Goal: Task Accomplishment & Management: Complete application form

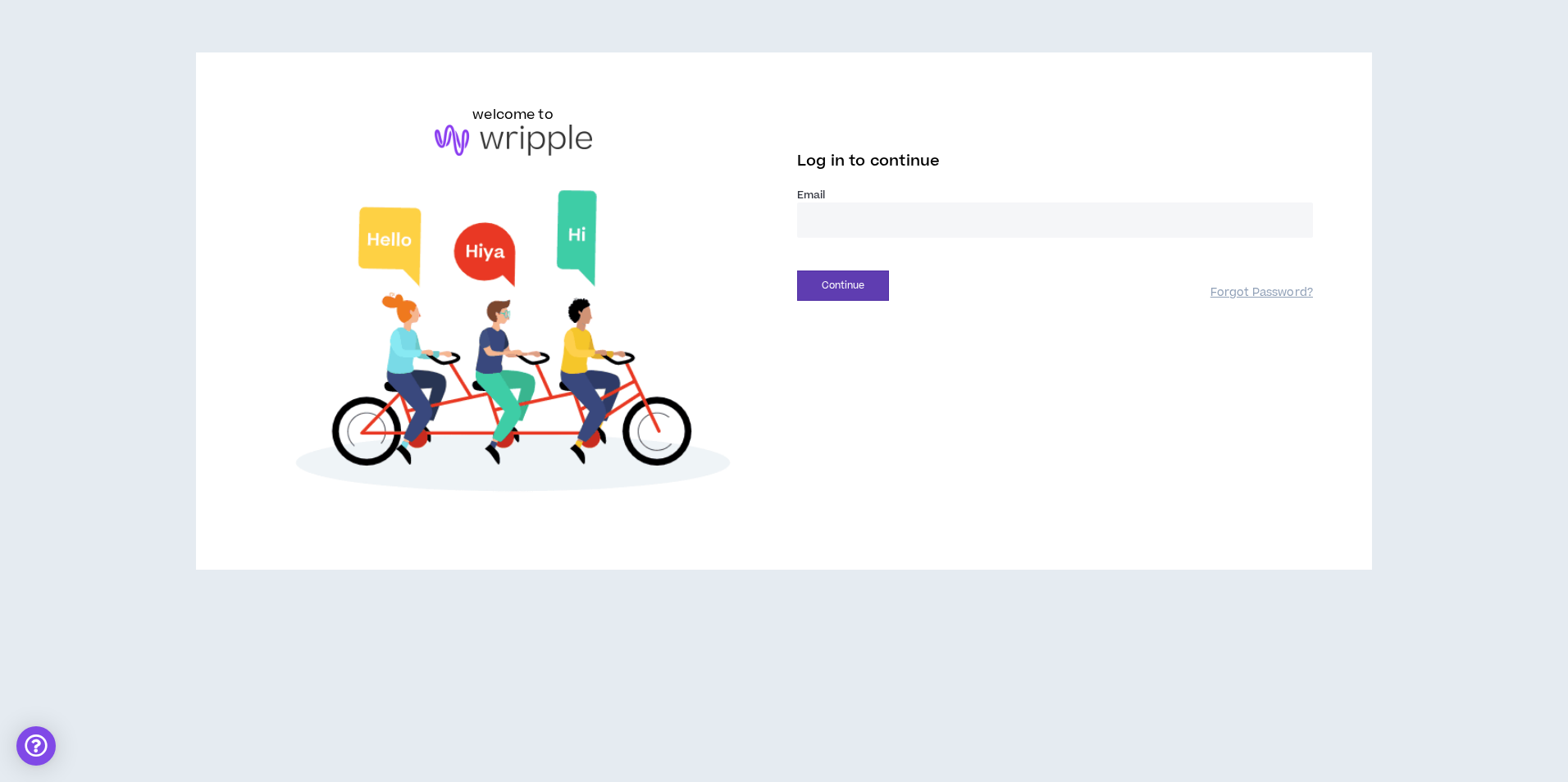
click at [835, 235] on input "email" at bounding box center [1054, 220] width 516 height 35
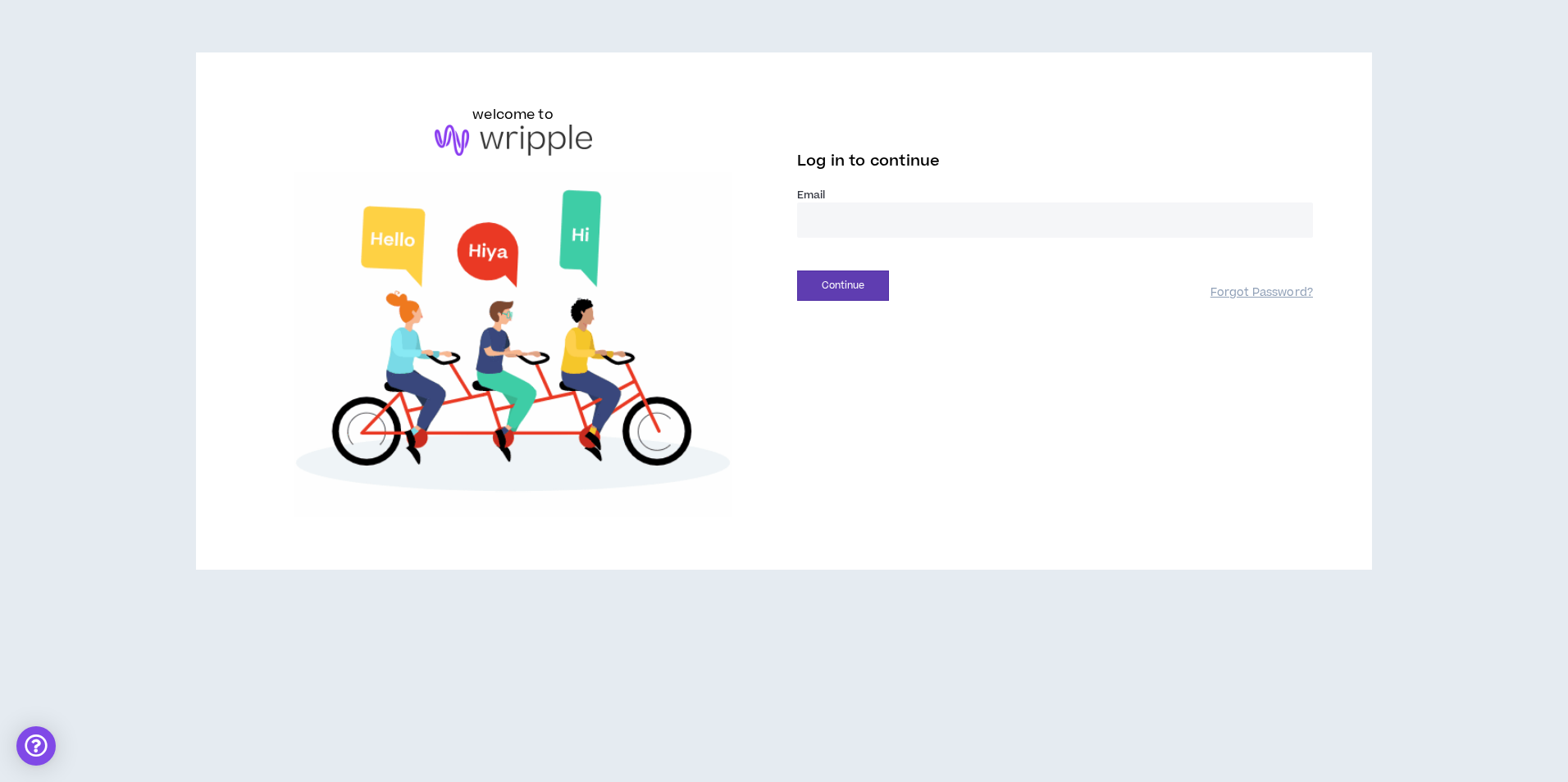
type input "**********"
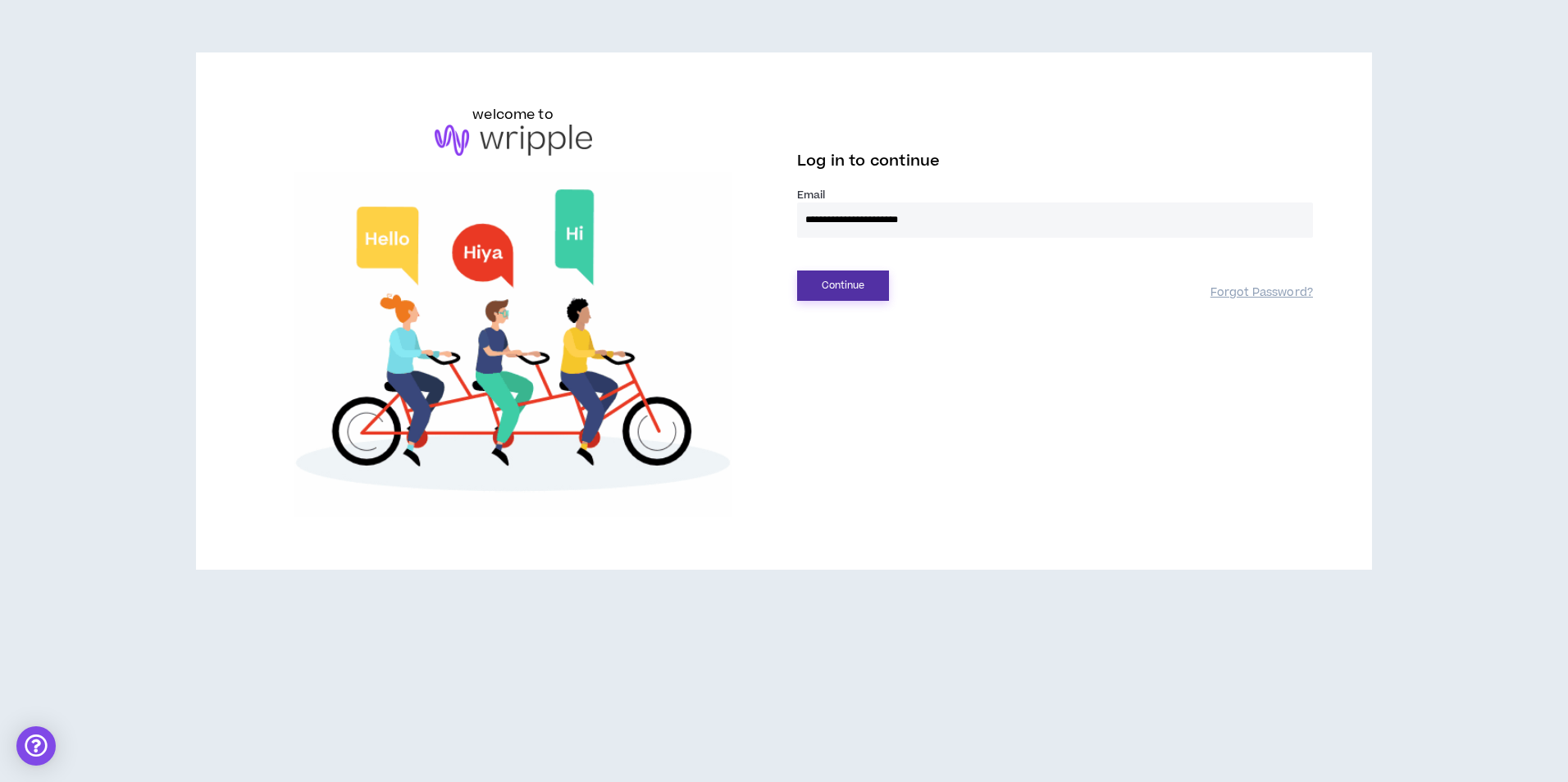
click at [840, 288] on button "Continue" at bounding box center [843, 285] width 92 height 30
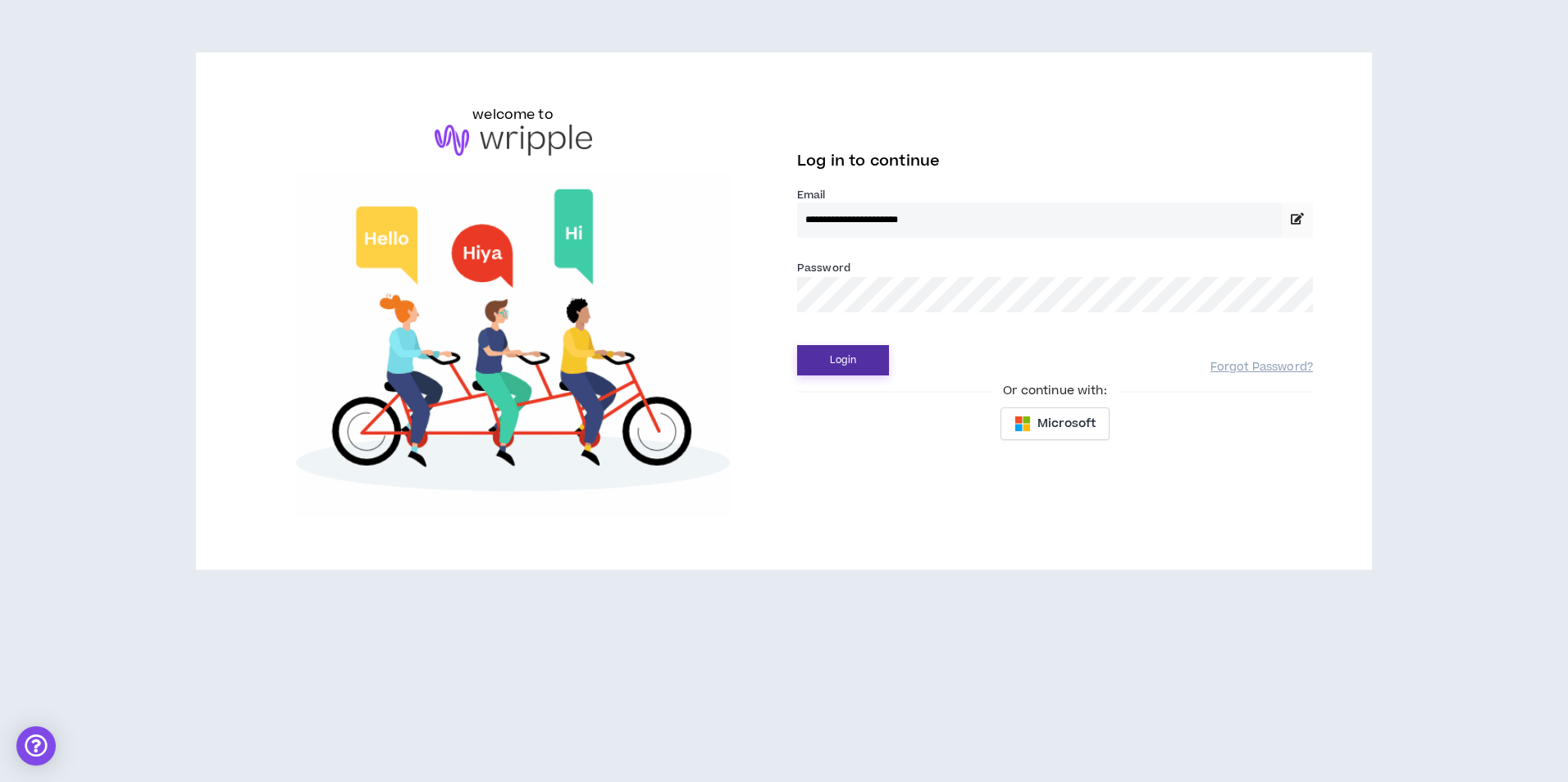
click at [843, 355] on button "Login" at bounding box center [843, 360] width 92 height 30
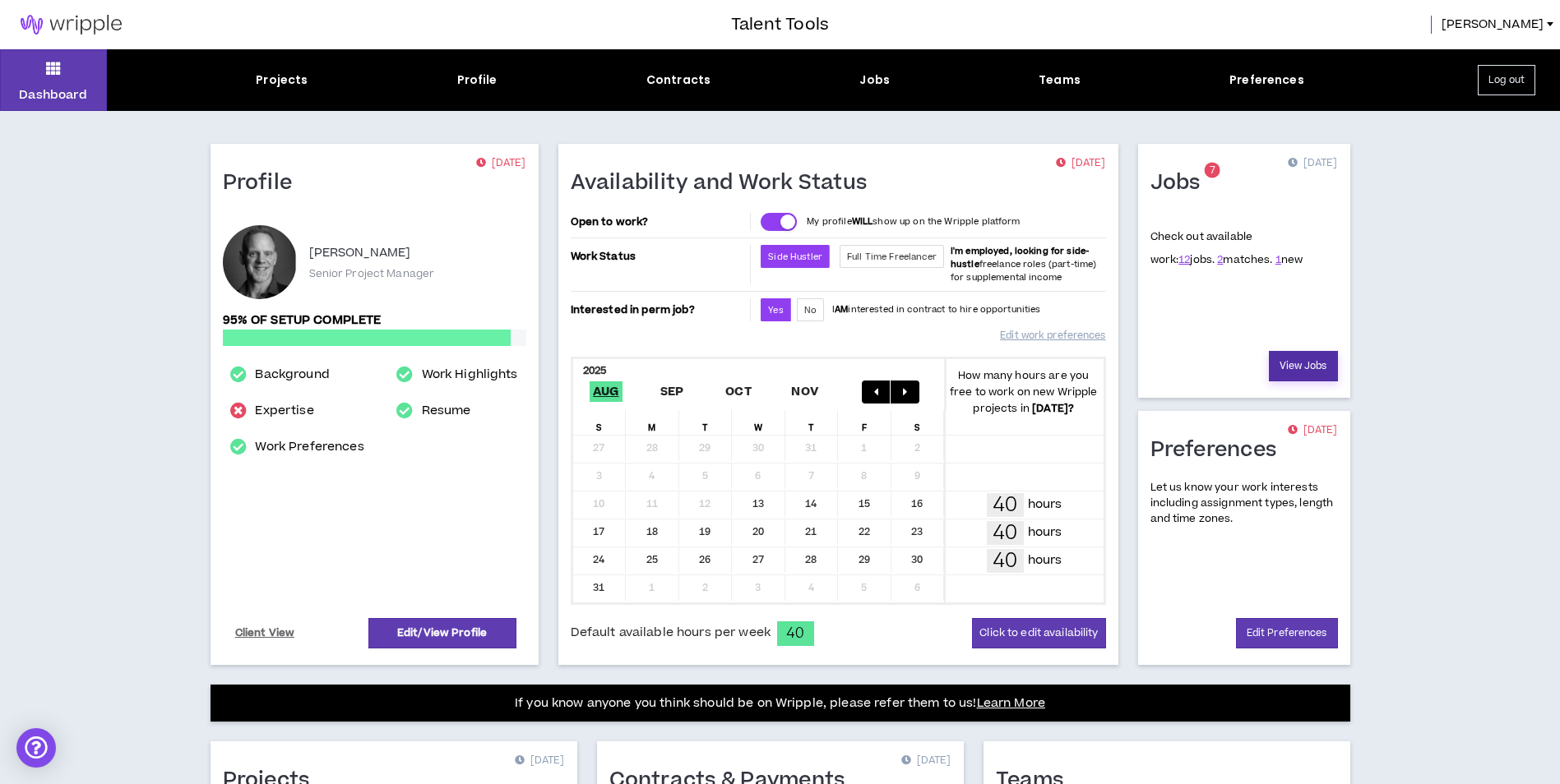
click at [1280, 353] on link "View Jobs" at bounding box center [1303, 366] width 69 height 30
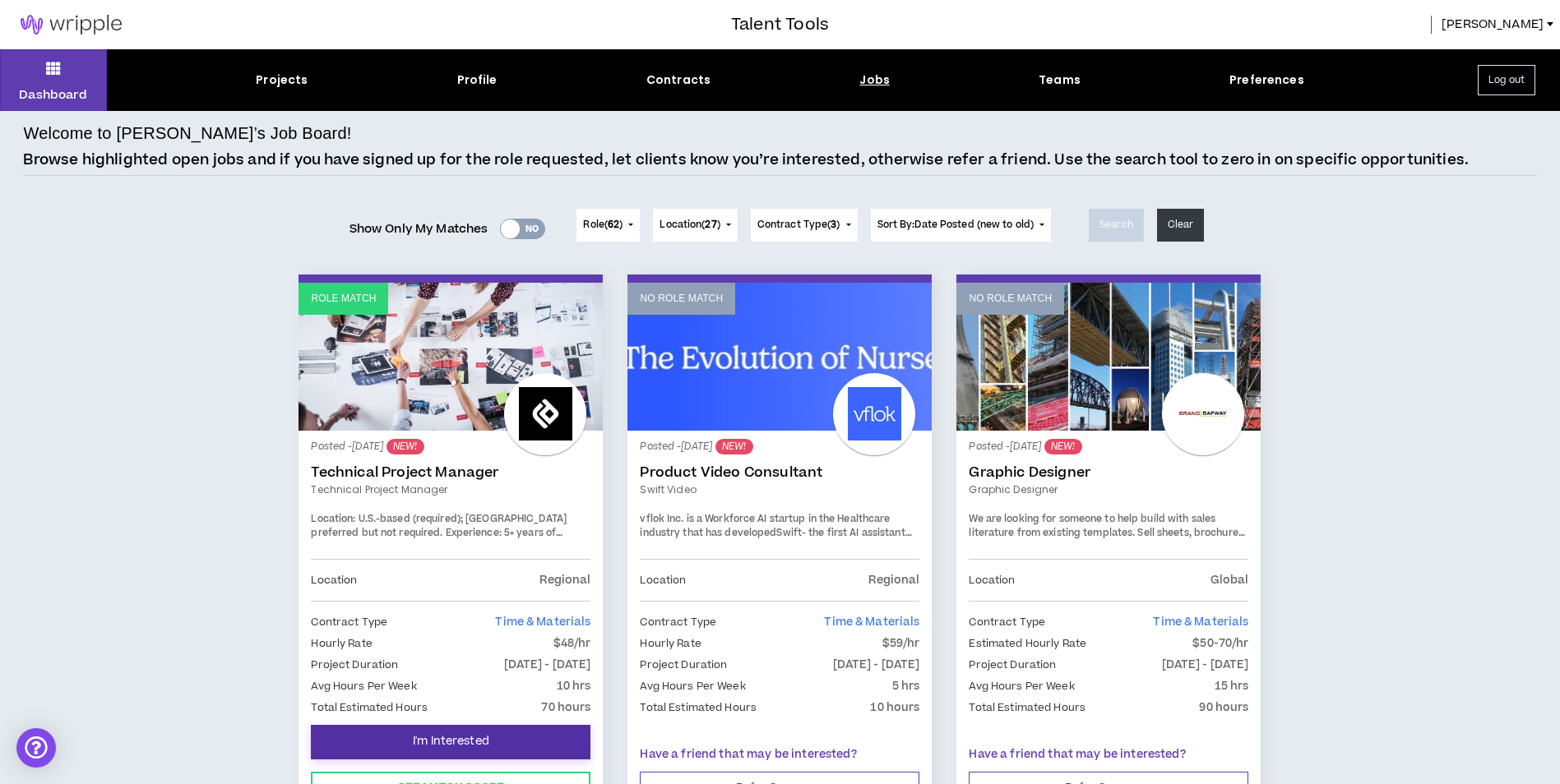
click at [449, 731] on button "I'm Interested" at bounding box center [450, 742] width 279 height 34
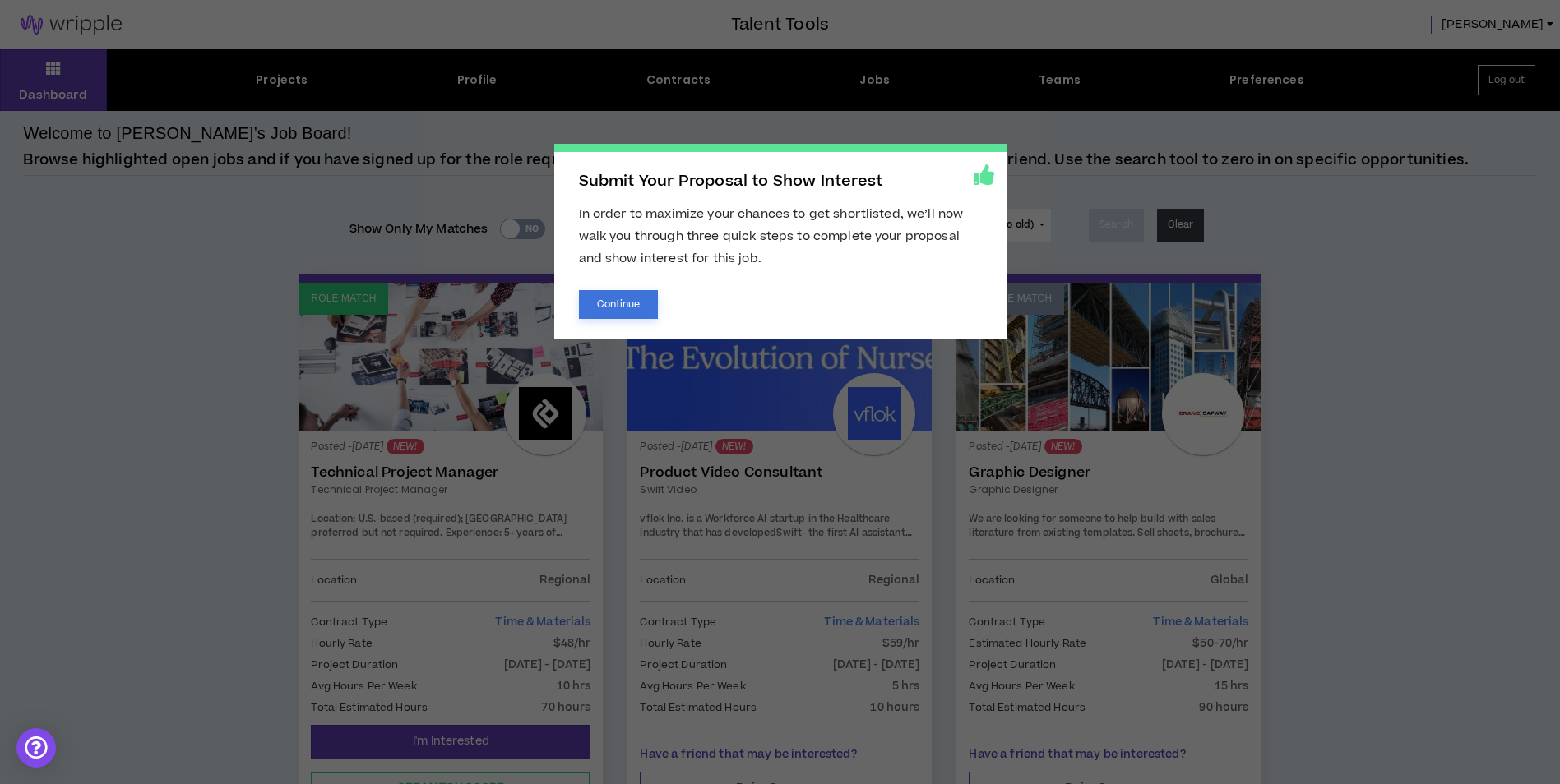
click at [617, 308] on button "Continue" at bounding box center [618, 304] width 80 height 29
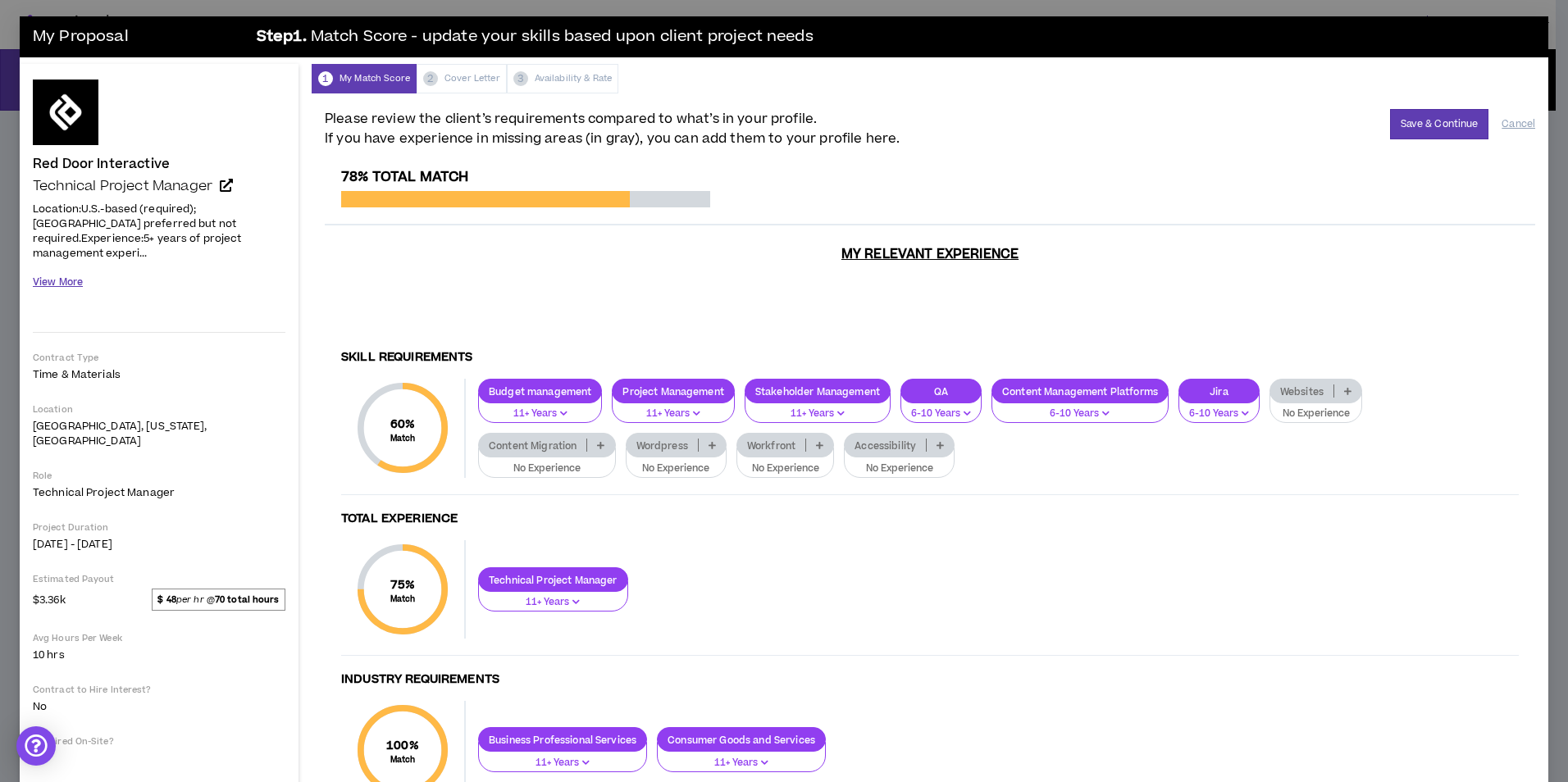
click at [41, 268] on button "View More" at bounding box center [58, 282] width 50 height 28
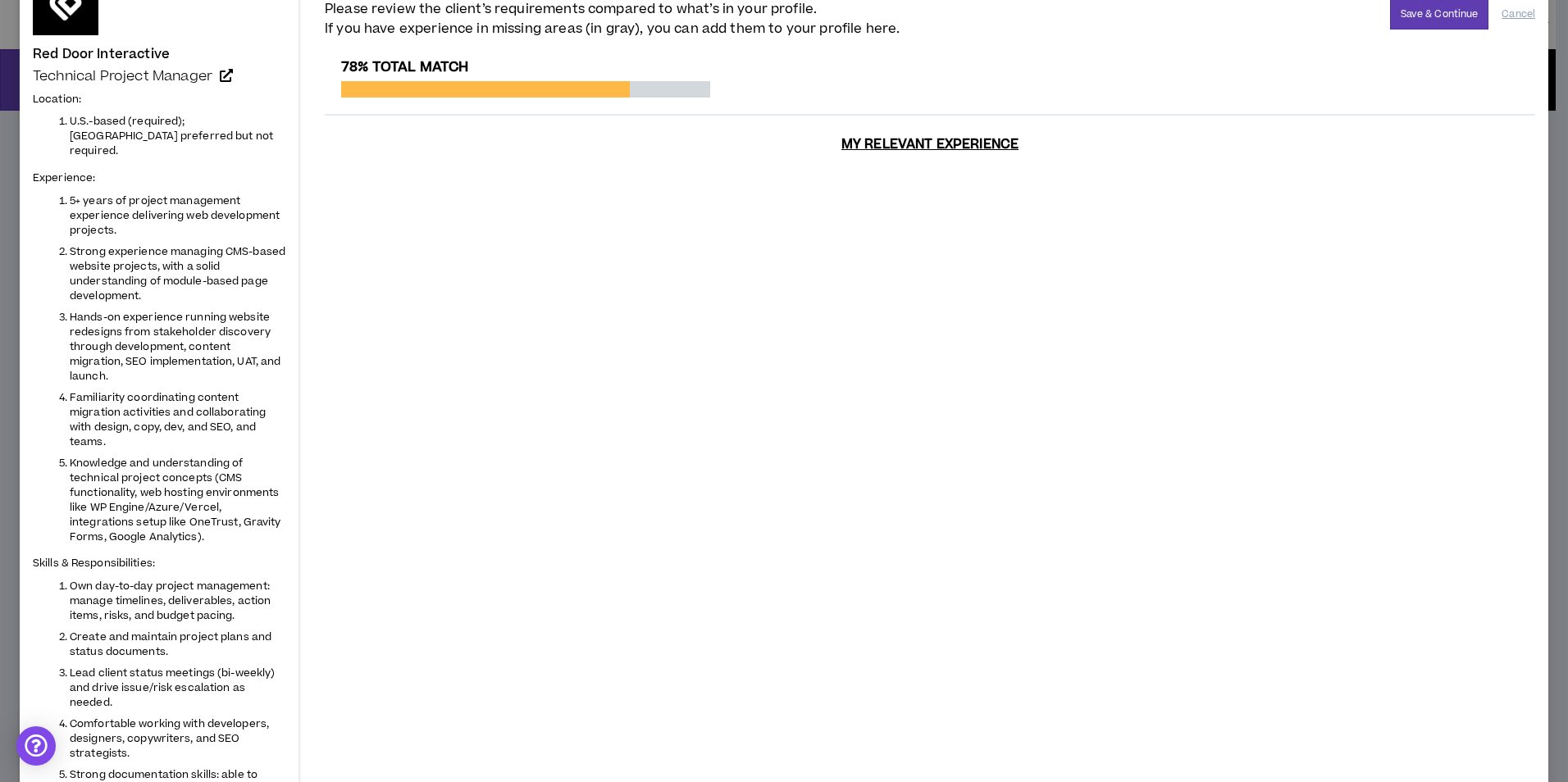
scroll to position [109, 0]
click at [147, 457] on span "Knowledge and understanding of technical project concepts (CMS functionality, w…" at bounding box center [176, 501] width 211 height 88
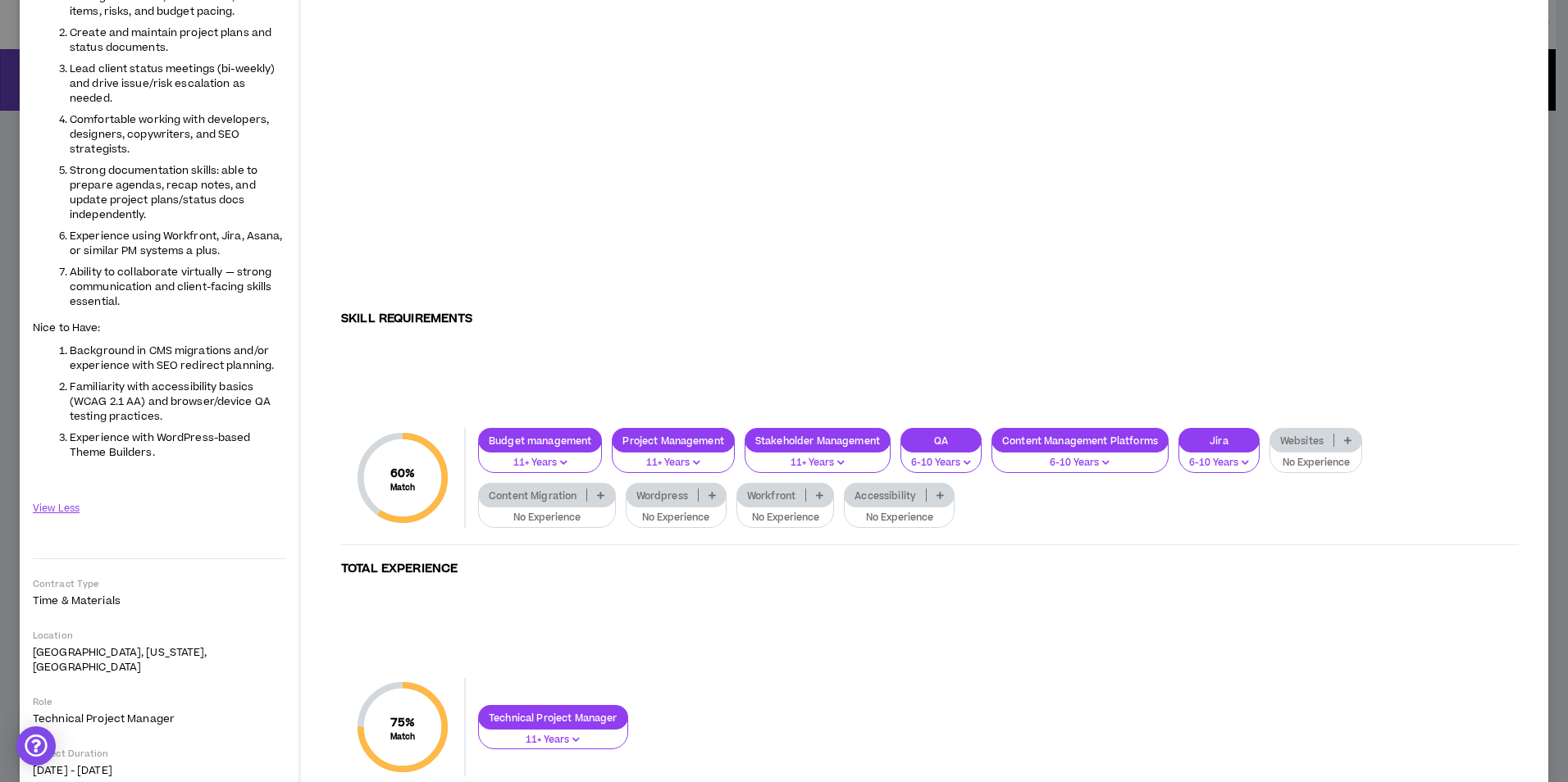
scroll to position [715, 0]
click at [599, 491] on icon at bounding box center [601, 494] width 7 height 8
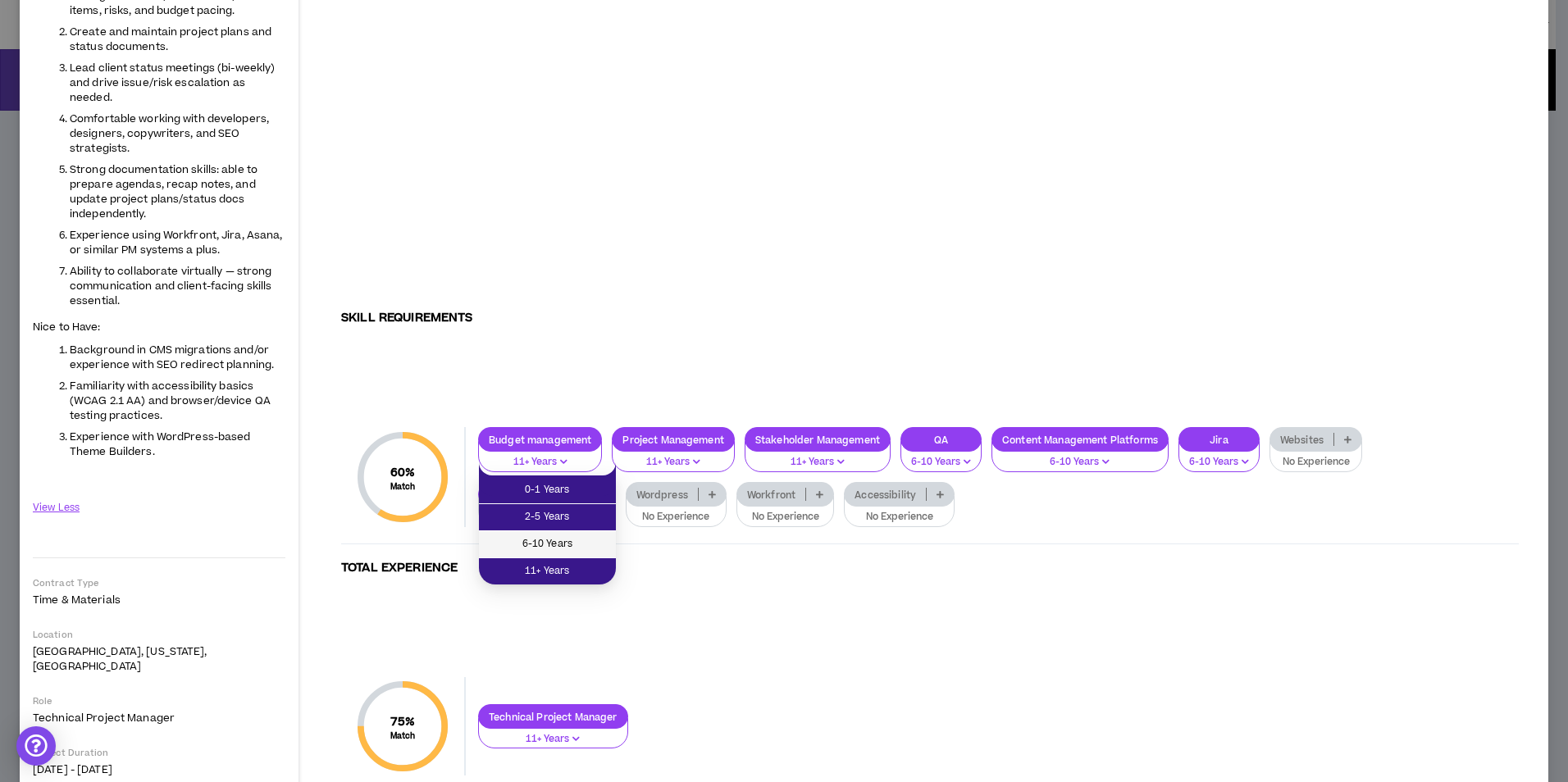
click at [563, 544] on span "6-10 Years" at bounding box center [548, 545] width 118 height 18
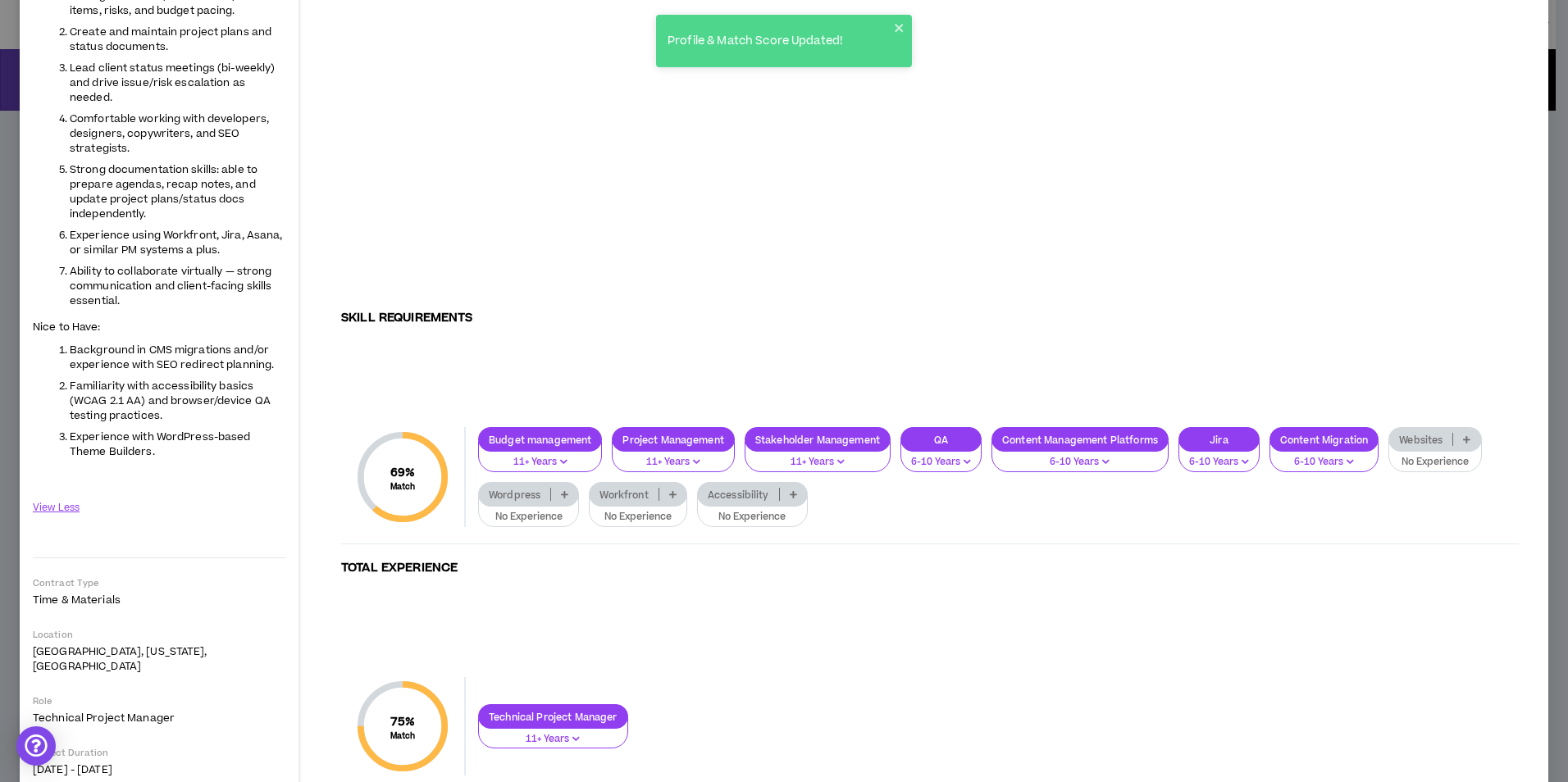
click at [556, 488] on p at bounding box center [564, 494] width 27 height 13
click at [520, 511] on span "2-5 Years" at bounding box center [528, 517] width 80 height 18
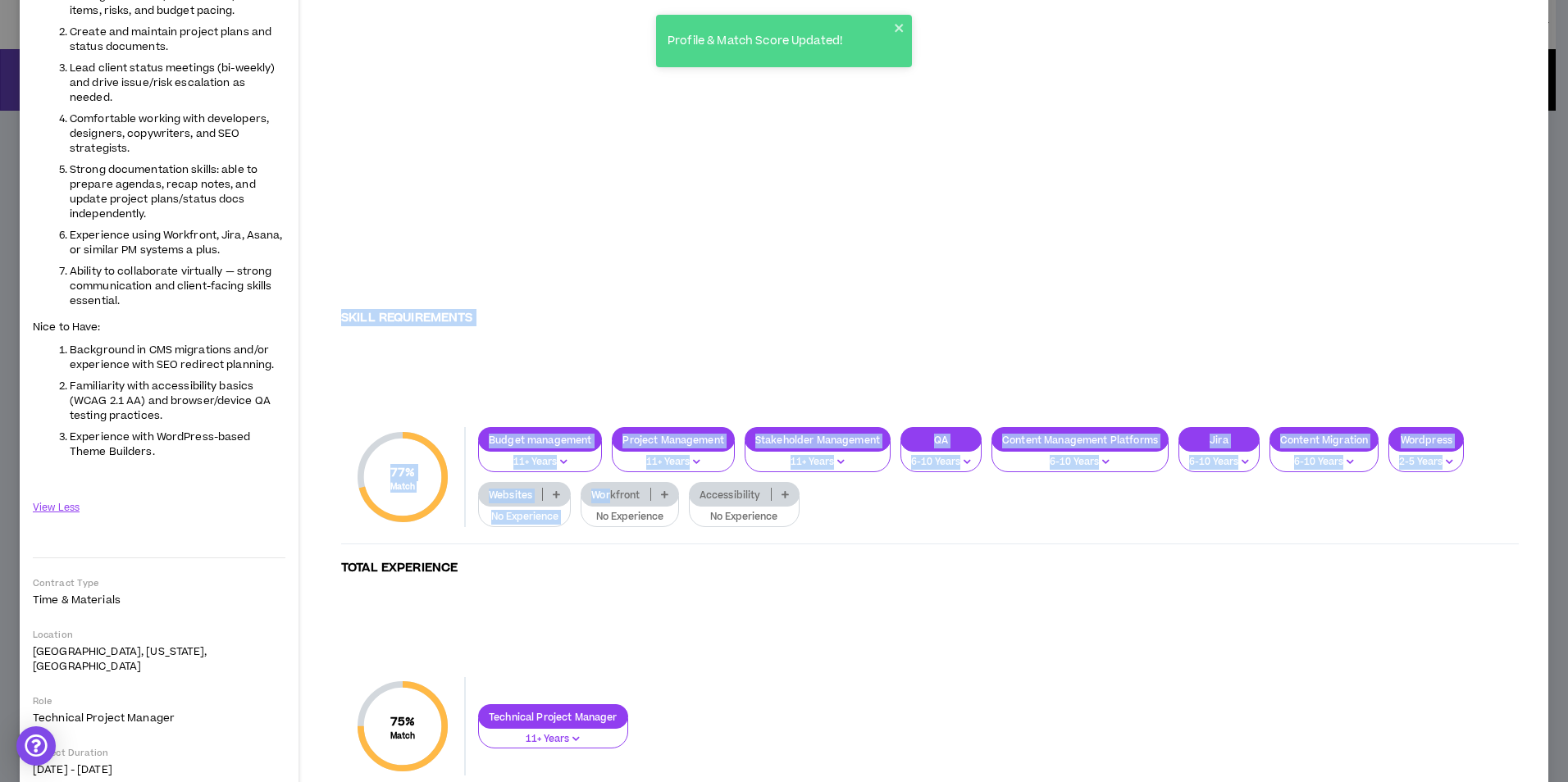
drag, startPoint x: 774, startPoint y: 482, endPoint x: 612, endPoint y: 457, distance: 163.9
drag, startPoint x: 612, startPoint y: 457, endPoint x: 557, endPoint y: 466, distance: 55.7
click at [557, 491] on icon at bounding box center [556, 494] width 7 height 8
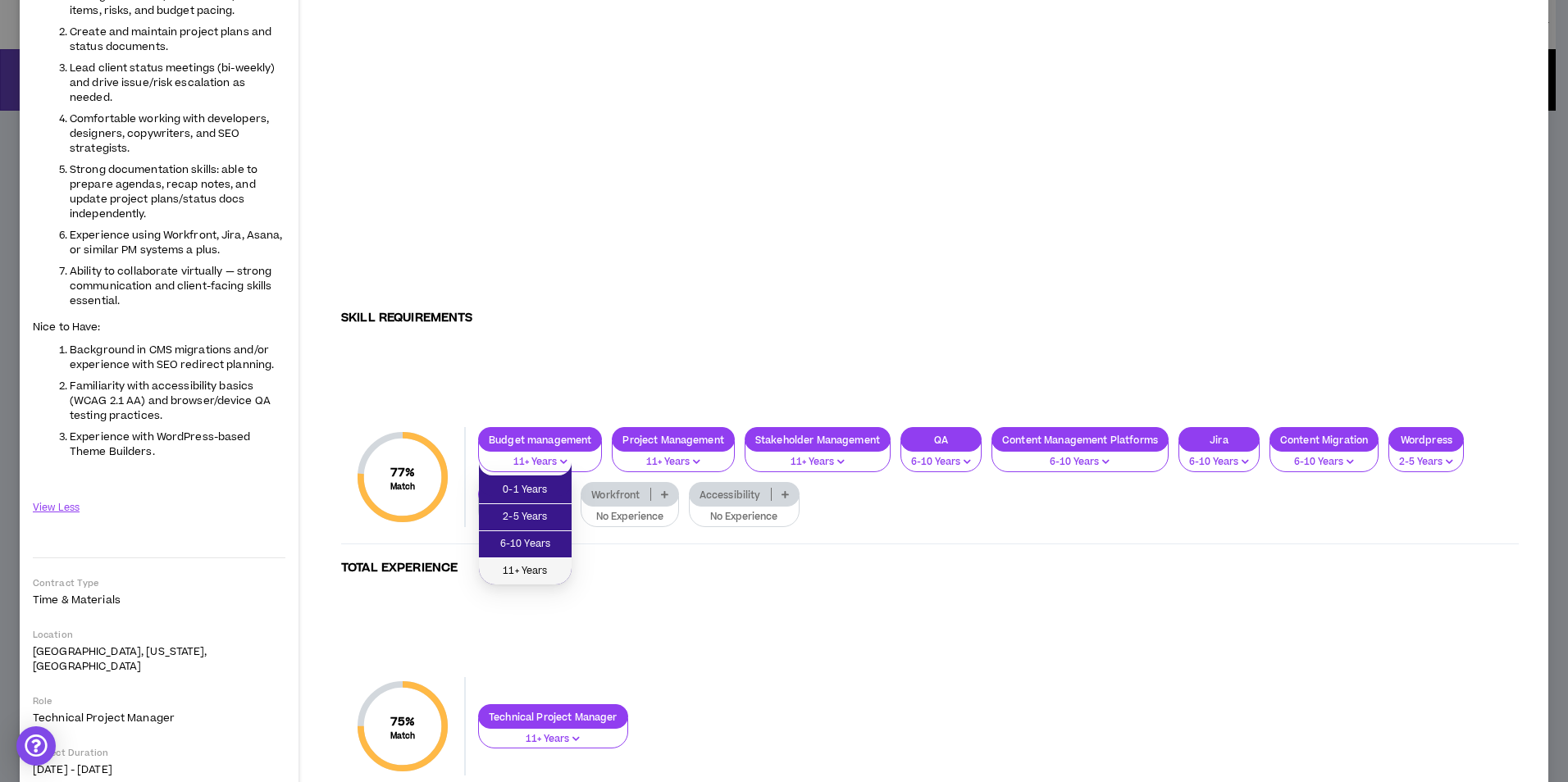
click at [523, 569] on span "11+ Years" at bounding box center [525, 572] width 73 height 18
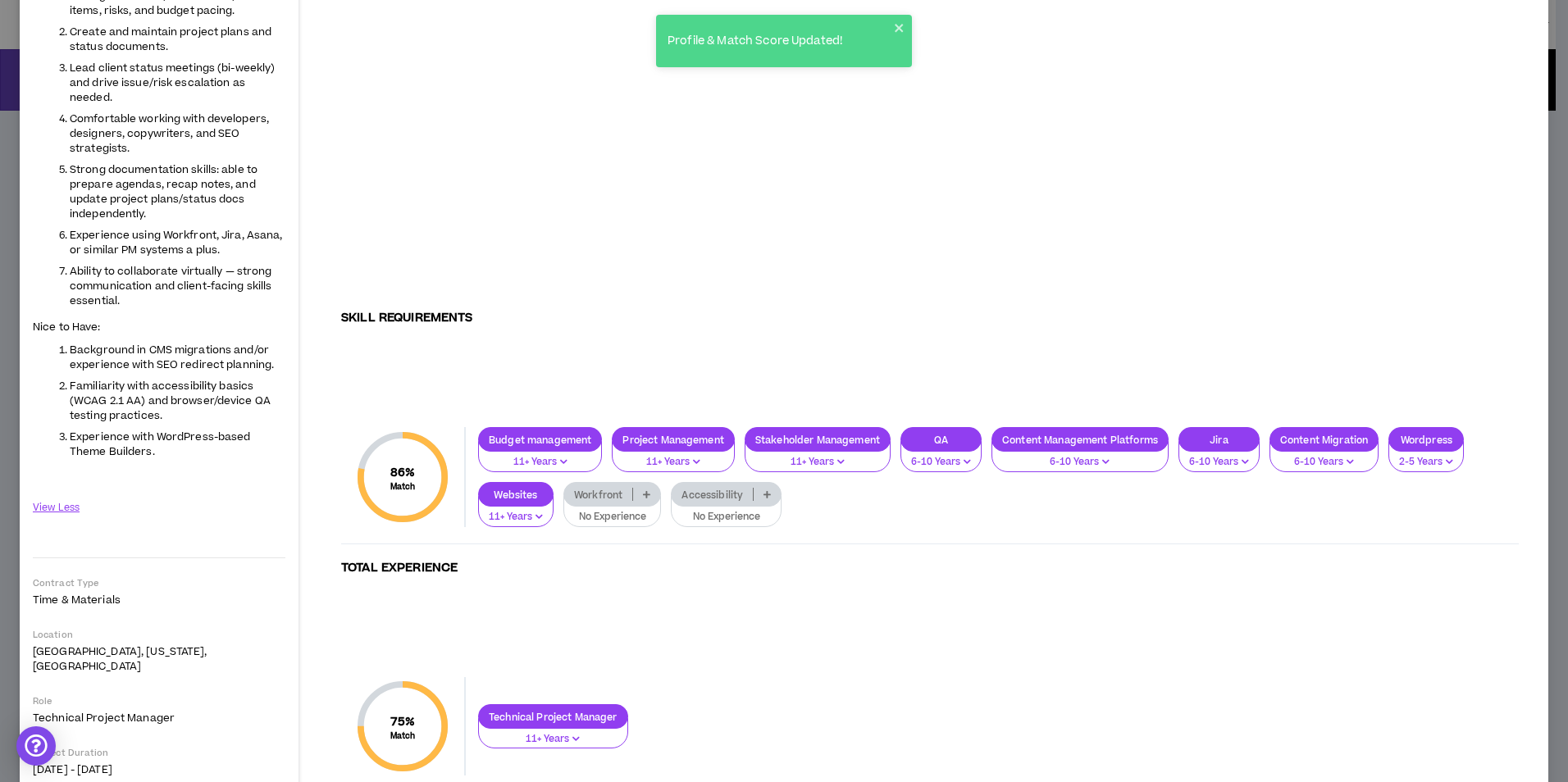
click at [766, 491] on icon at bounding box center [767, 494] width 7 height 8
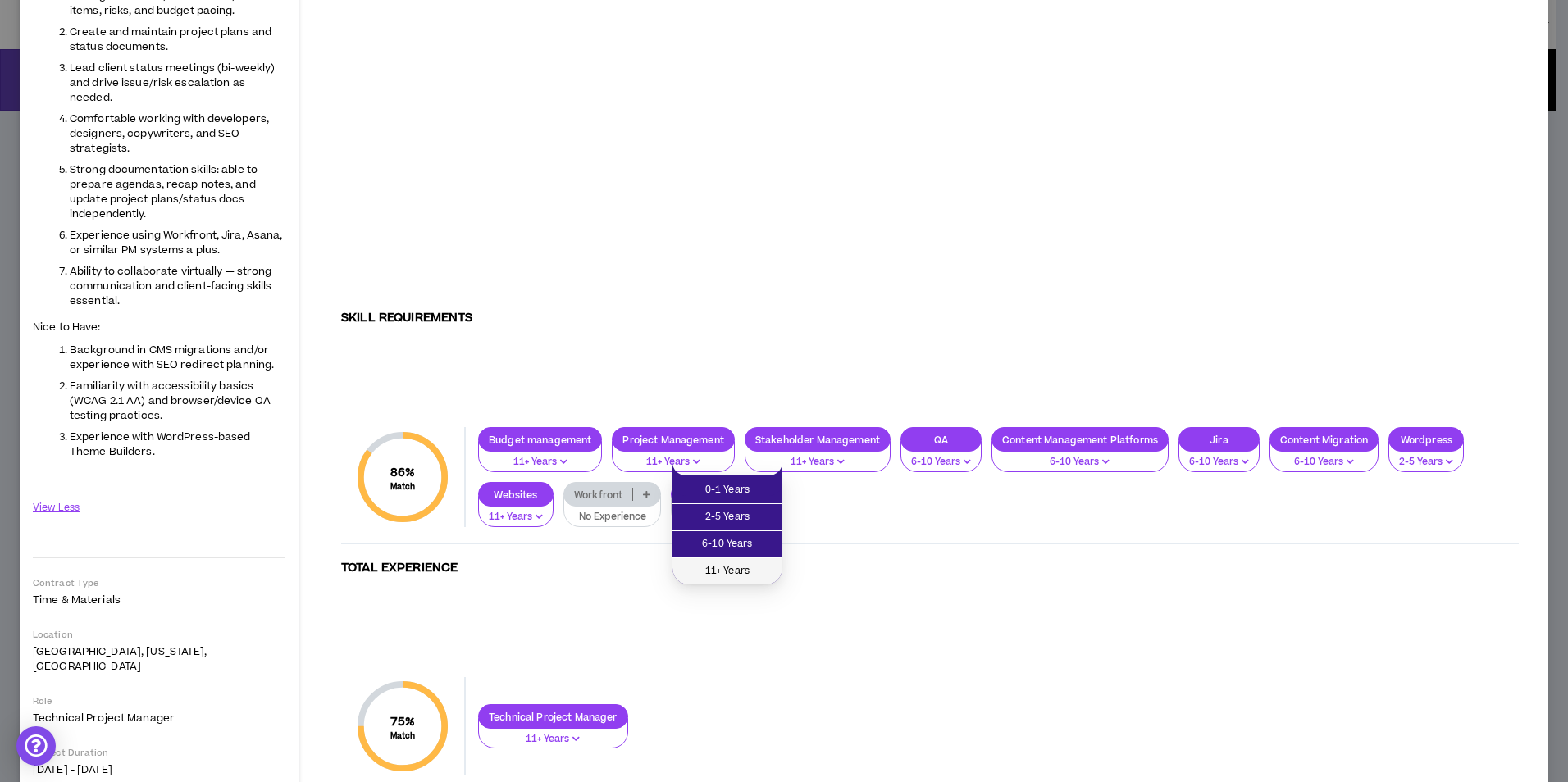
click at [708, 567] on span "11+ Years" at bounding box center [727, 572] width 90 height 18
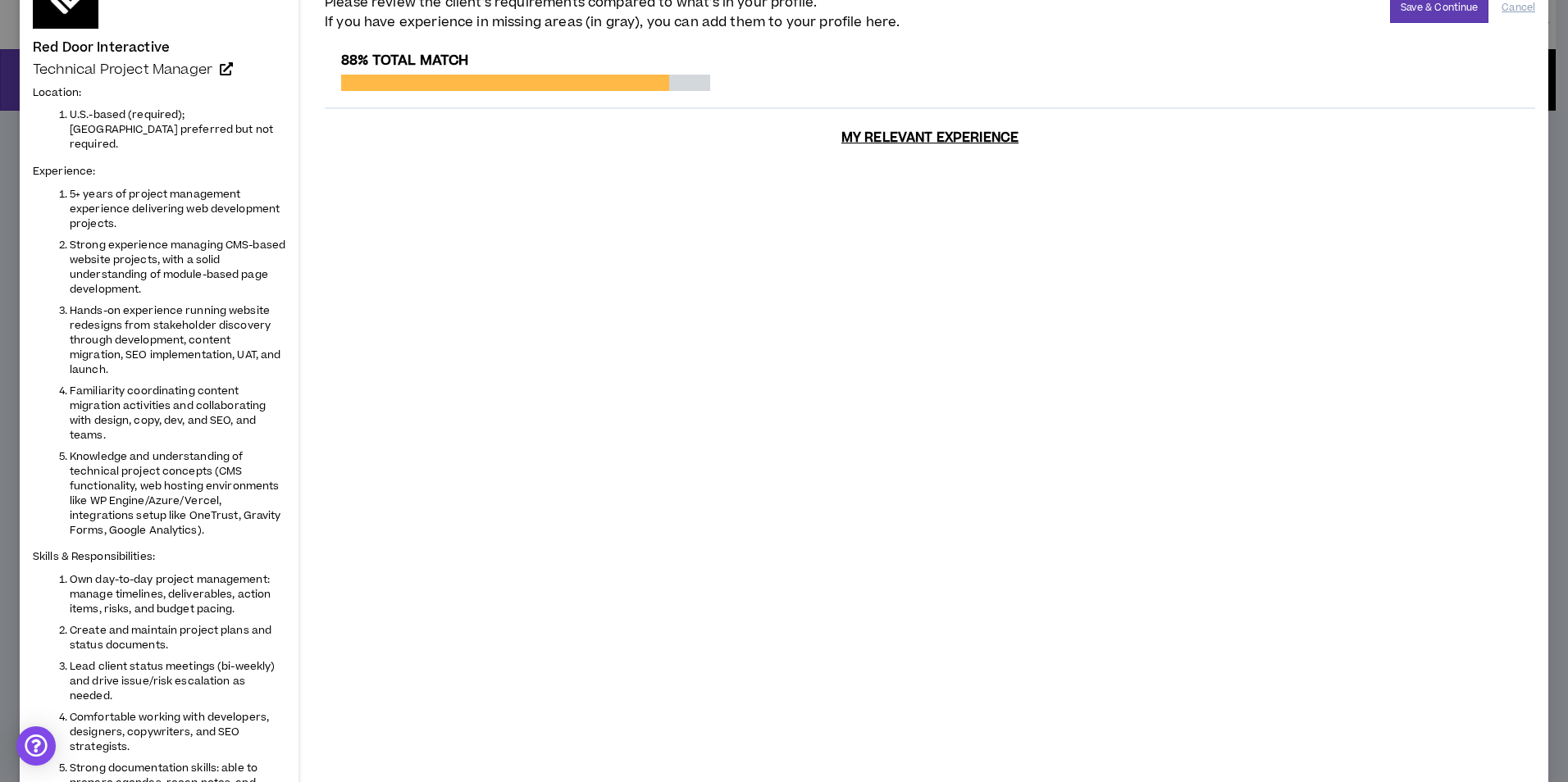
scroll to position [0, 0]
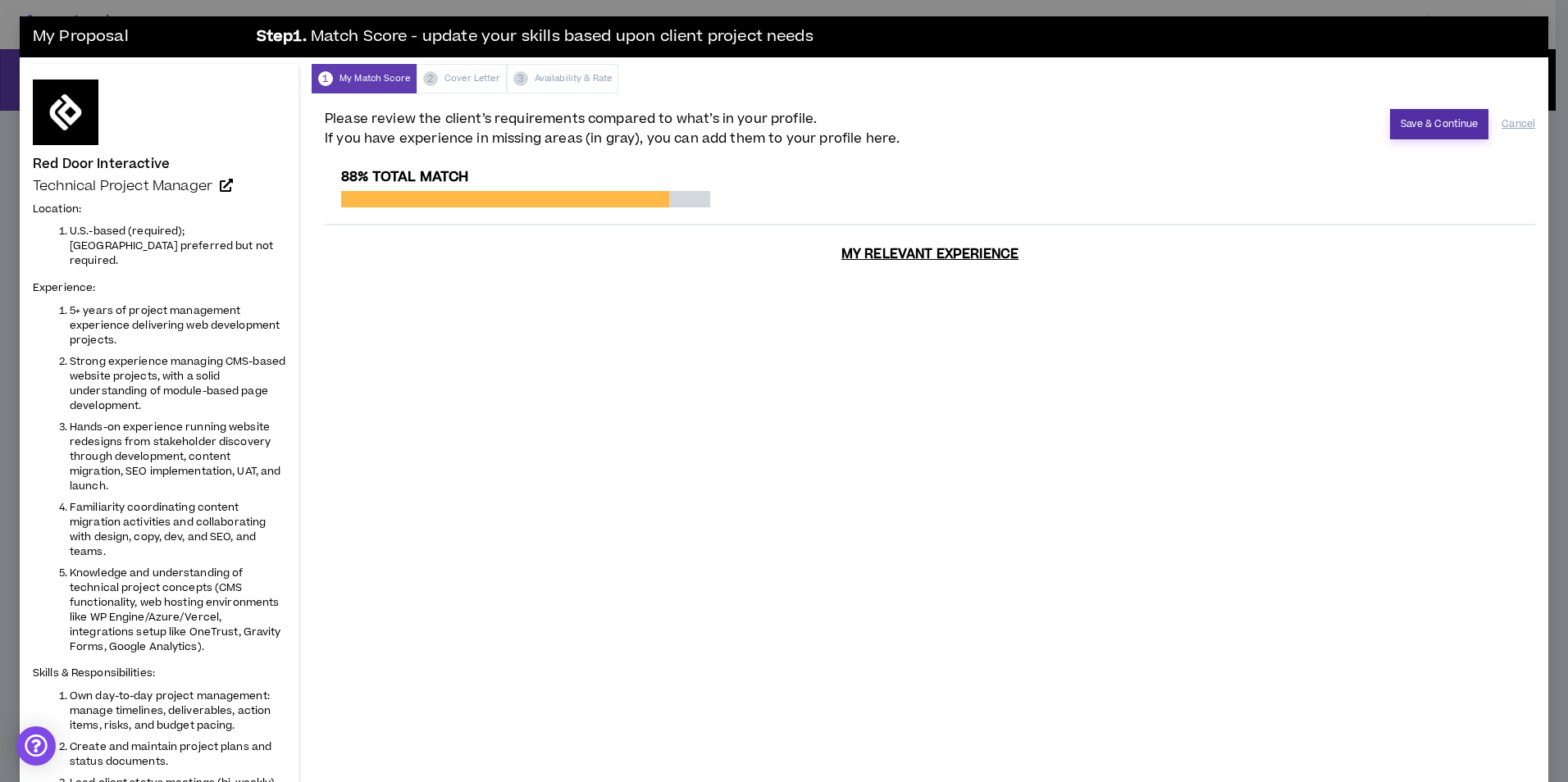
click at [1420, 129] on button "Save & Continue" at bounding box center [1440, 124] width 99 height 30
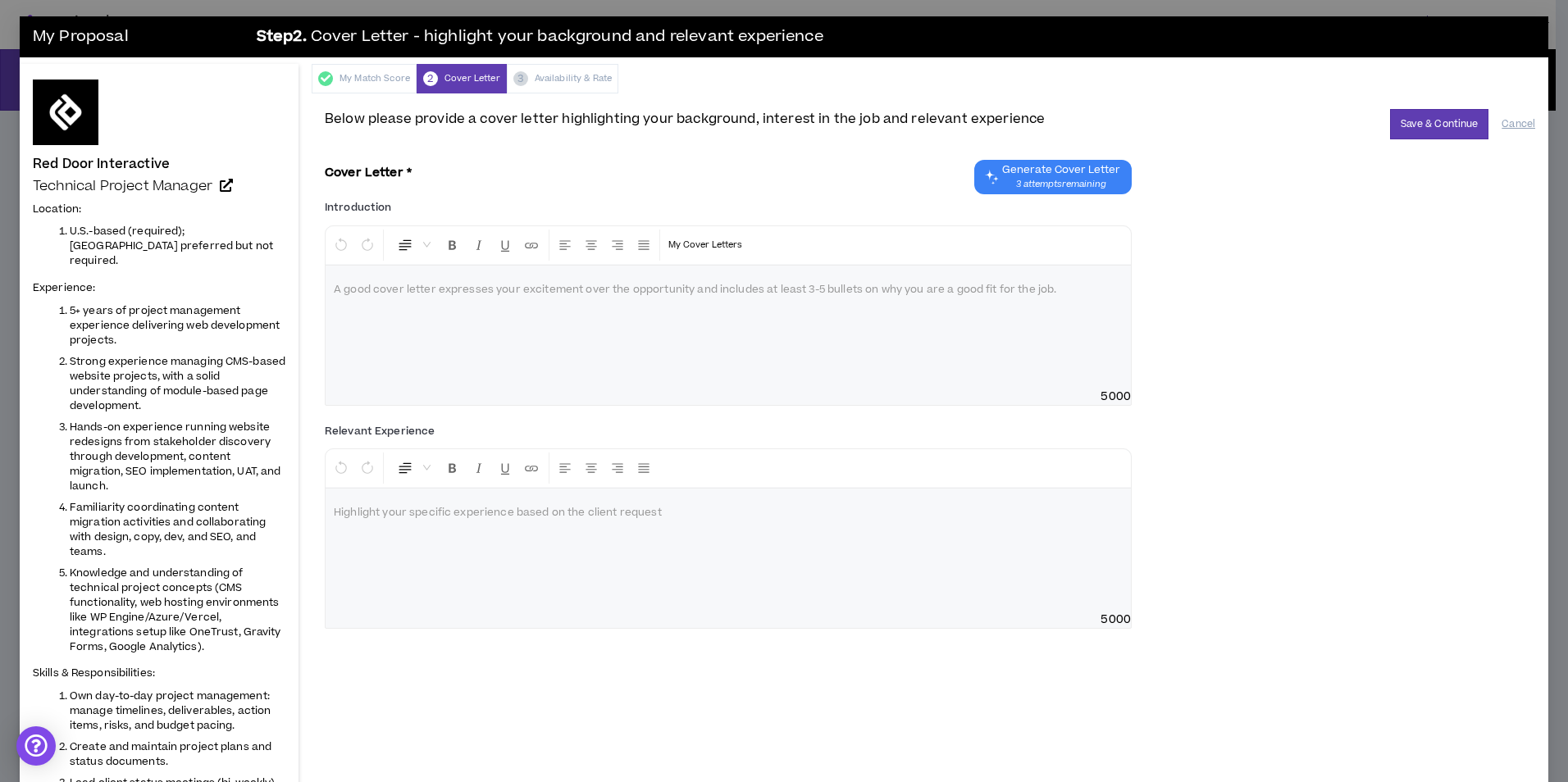
click at [1041, 164] on span "Generate Cover Letter" at bounding box center [1062, 170] width 119 height 13
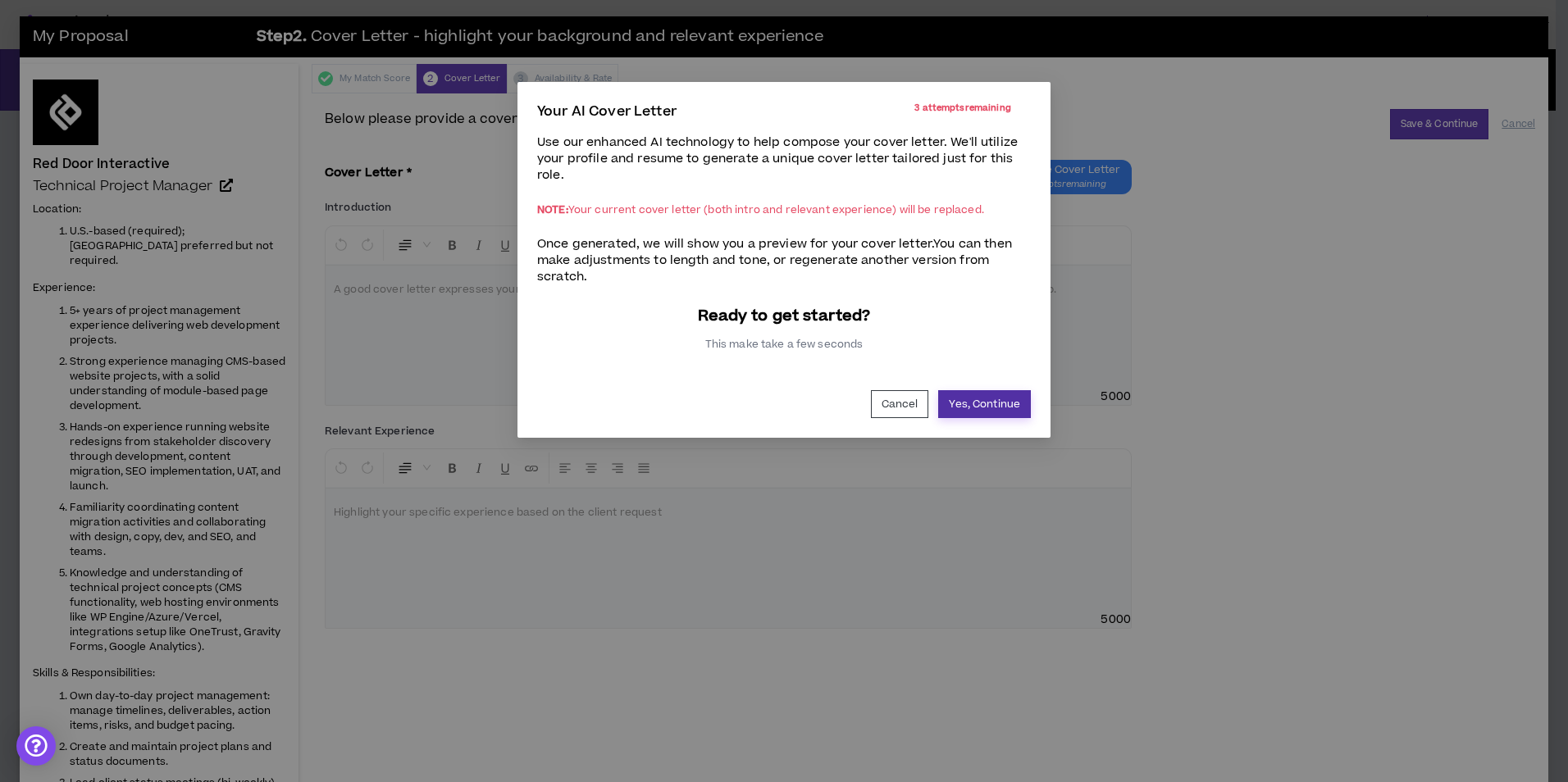
click at [980, 410] on button "Yes, Continue" at bounding box center [984, 404] width 93 height 28
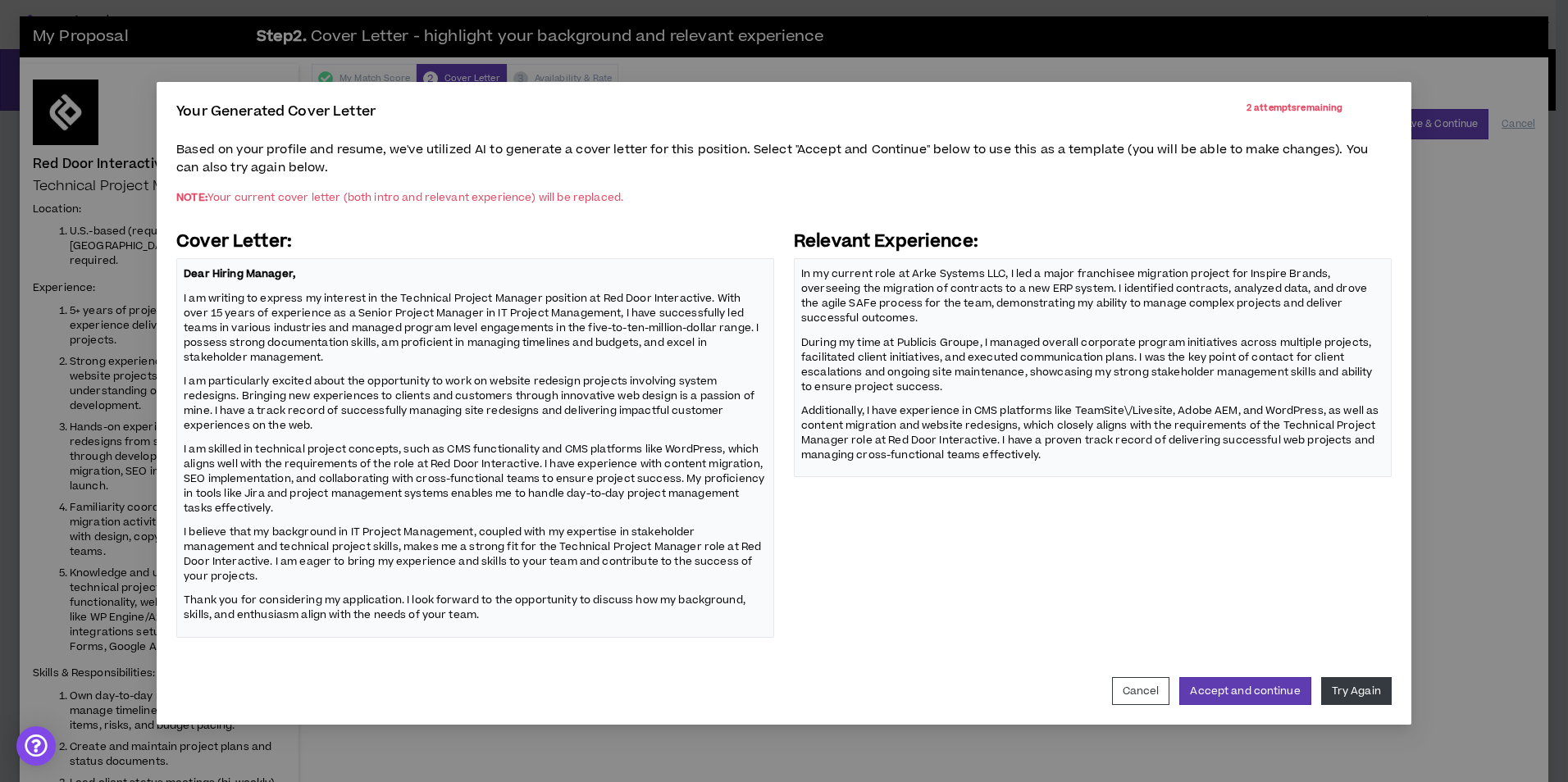
click at [876, 279] on p "In my current role at Arke Systems LLC, I led a major franchisee migration proj…" at bounding box center [1093, 296] width 583 height 62
click at [866, 272] on p "In my current role at Arke Systems LLC, I led a major franchisee migration proj…" at bounding box center [1093, 296] width 583 height 62
click at [1222, 683] on button "Accept and continue" at bounding box center [1244, 691] width 131 height 28
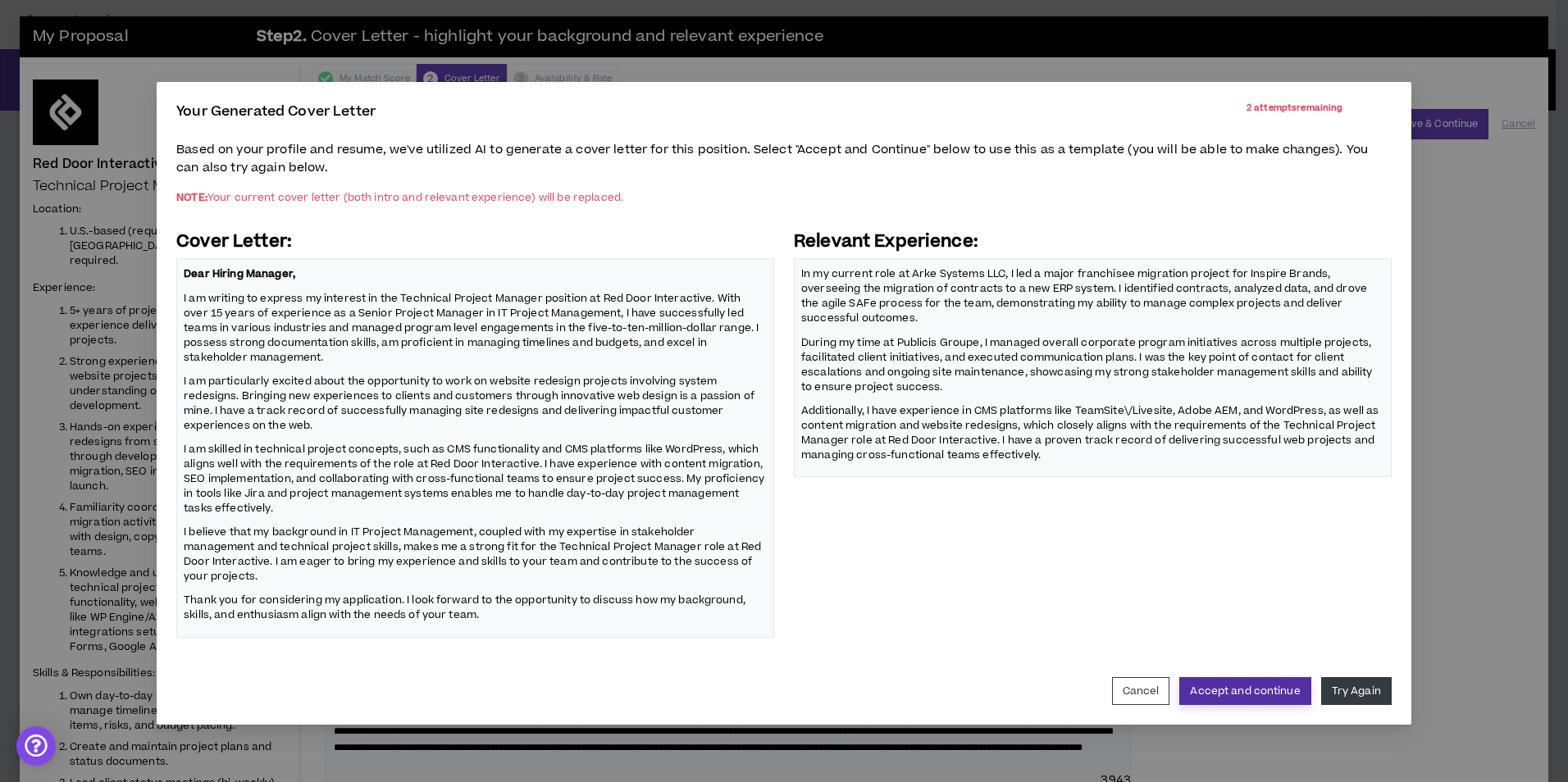
scroll to position [104, 0]
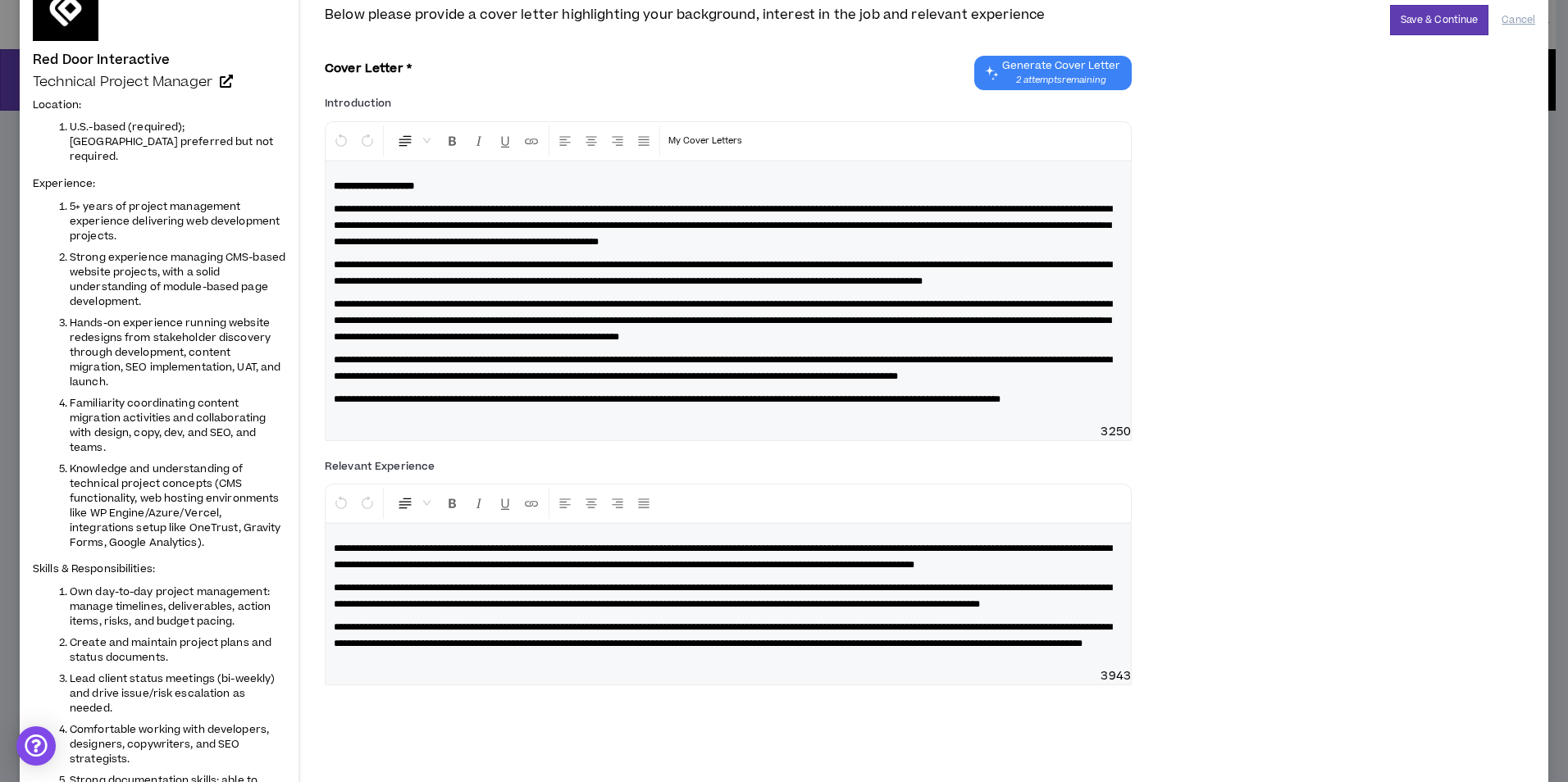
click at [538, 570] on span "**********" at bounding box center [722, 557] width 778 height 27
click at [341, 570] on span "**********" at bounding box center [725, 557] width 784 height 27
click at [335, 570] on span "**********" at bounding box center [725, 557] width 784 height 27
click at [335, 570] on span "**********" at bounding box center [722, 557] width 778 height 27
click at [341, 570] on span "**********" at bounding box center [722, 557] width 778 height 27
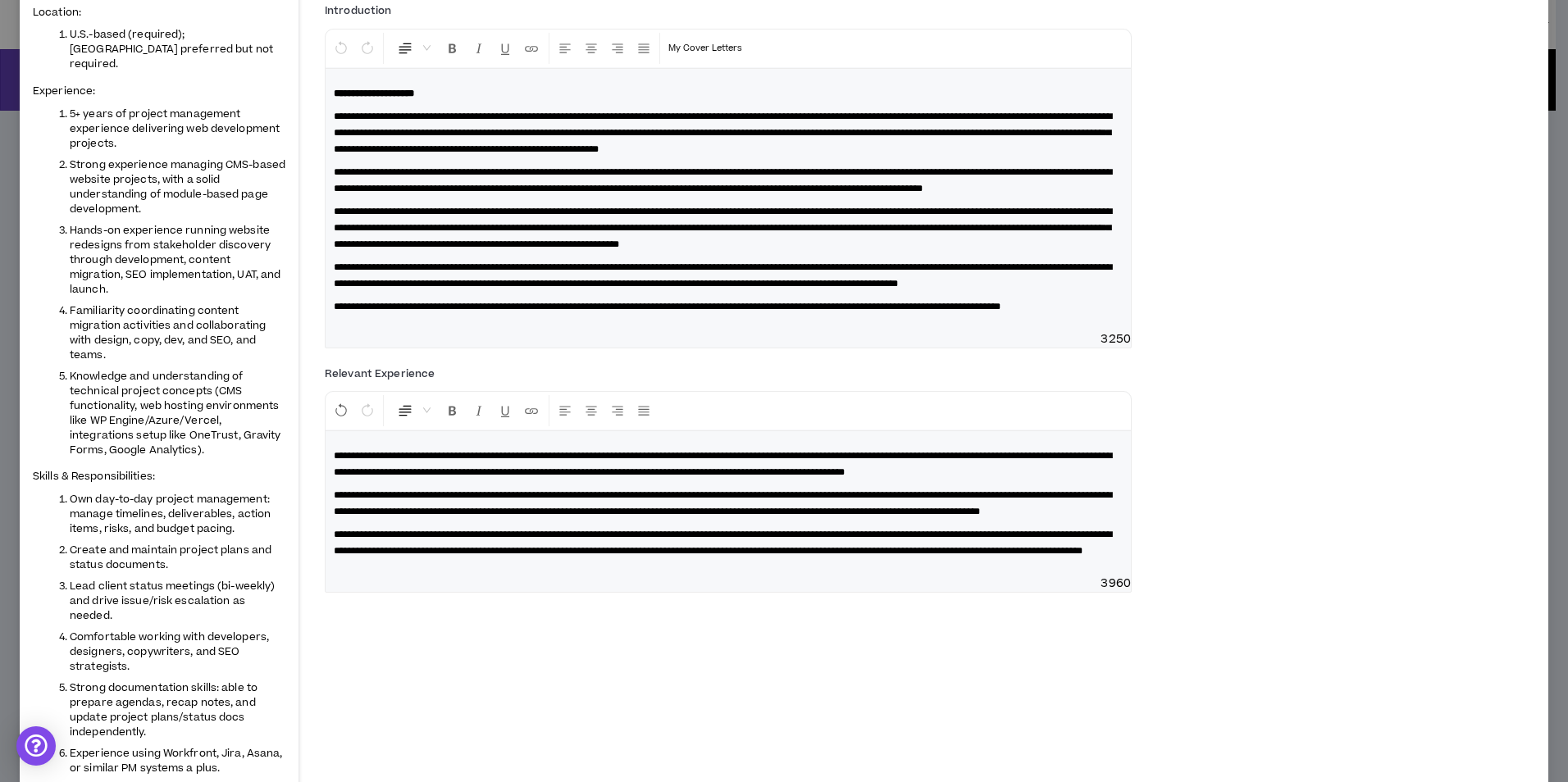
scroll to position [0, 0]
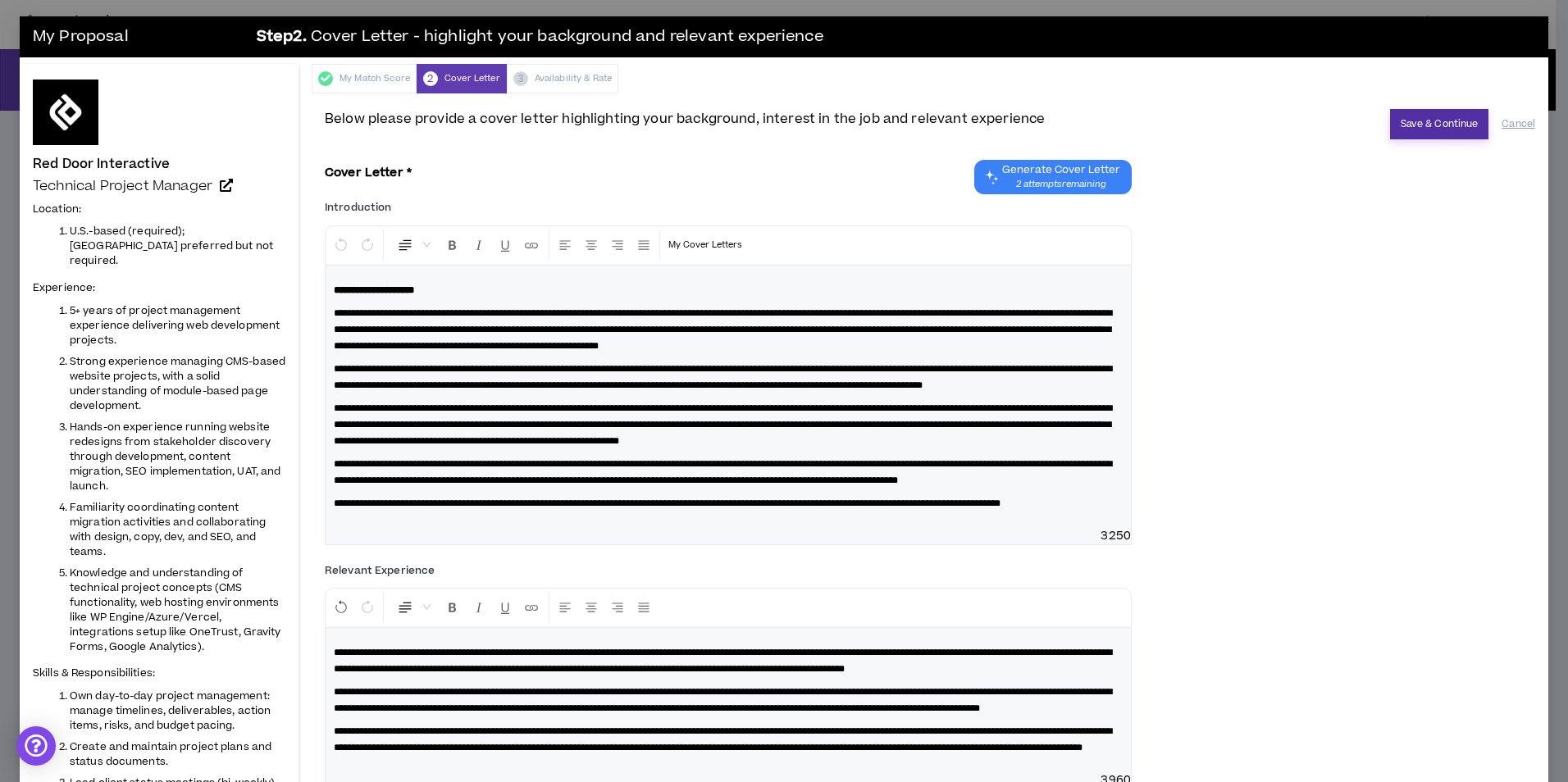
click at [1409, 136] on button "Save & Continue" at bounding box center [1440, 124] width 99 height 30
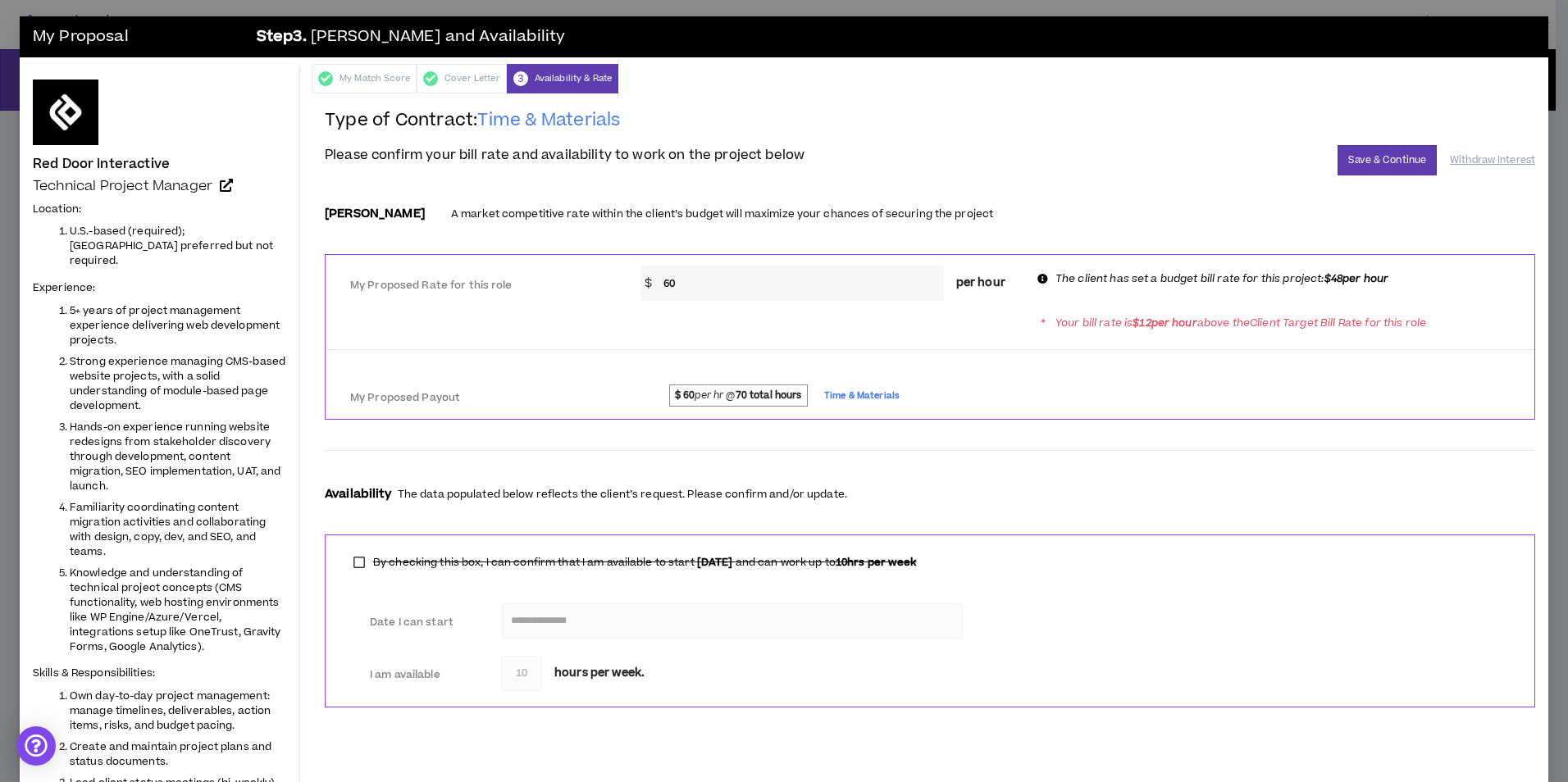
click at [684, 282] on input "60" at bounding box center [800, 283] width 289 height 35
type input "6"
type input "48"
click at [845, 443] on div at bounding box center [929, 450] width 1210 height 27
click at [1353, 156] on button "Save & Continue" at bounding box center [1388, 160] width 99 height 30
